Goal: Find specific page/section: Find specific page/section

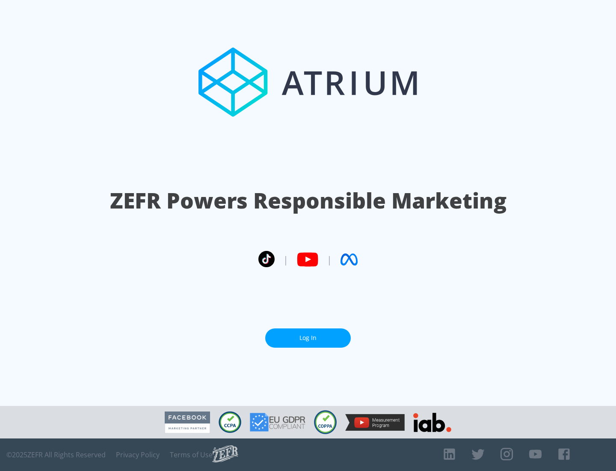
click at [308, 334] on link "Log In" at bounding box center [308, 337] width 86 height 19
